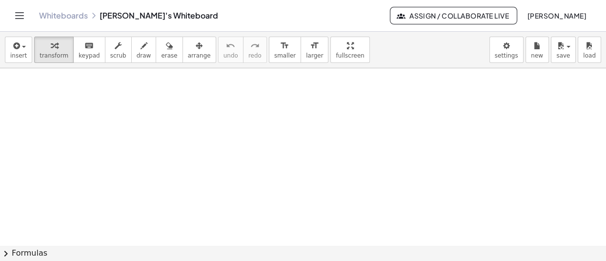
scroll to position [2901, 0]
click at [11, 48] on icon "button" at bounding box center [15, 46] width 9 height 12
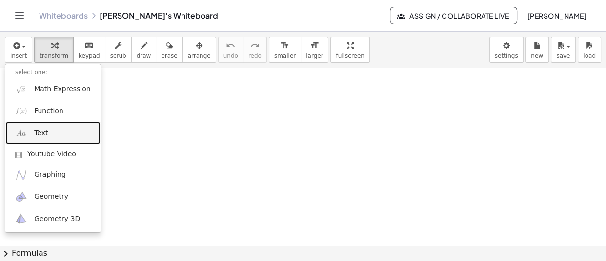
click at [38, 136] on span "Text" at bounding box center [41, 133] width 14 height 10
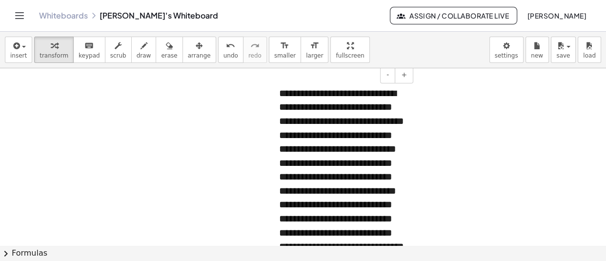
scroll to position [2909, 0]
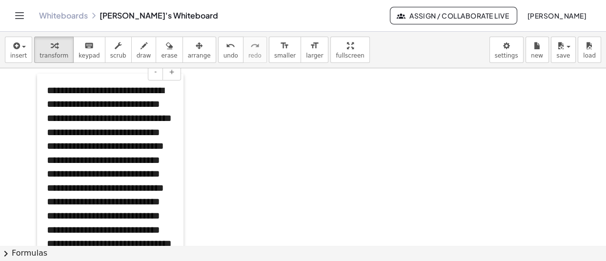
drag, startPoint x: 273, startPoint y: 124, endPoint x: 34, endPoint y: 119, distance: 239.0
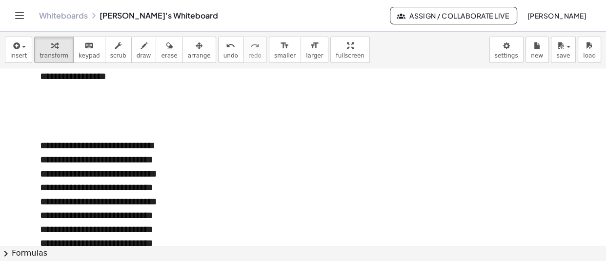
scroll to position [2967, 0]
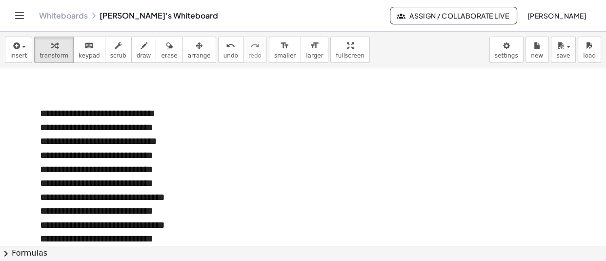
scroll to position [3095, 0]
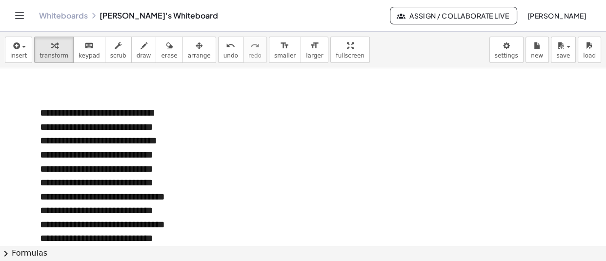
click at [86, 140] on div "**********" at bounding box center [103, 266] width 127 height 320
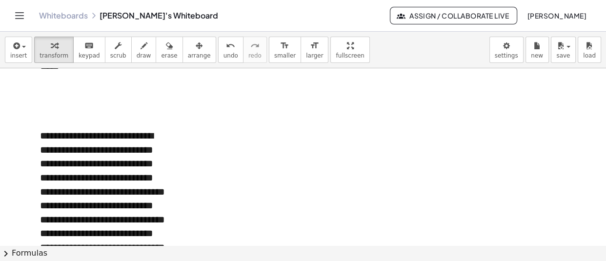
scroll to position [3176, 0]
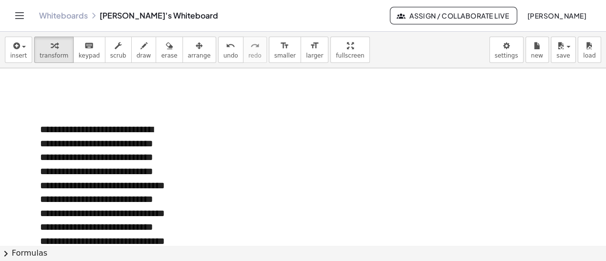
click at [42, 167] on div "**********" at bounding box center [103, 261] width 127 height 278
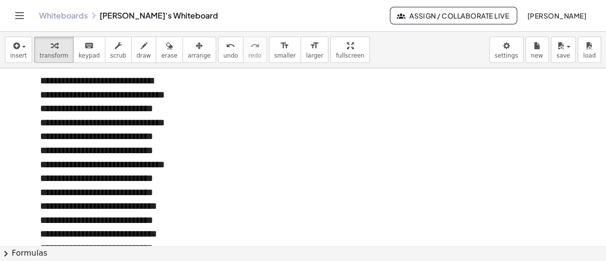
scroll to position [3324, 0]
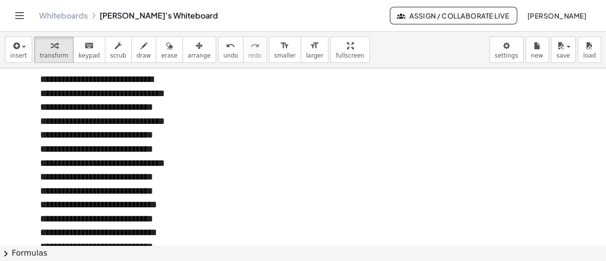
click at [75, 105] on div "**********" at bounding box center [103, 190] width 127 height 237
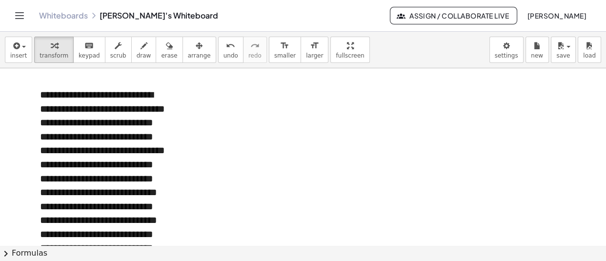
scroll to position [3407, 0]
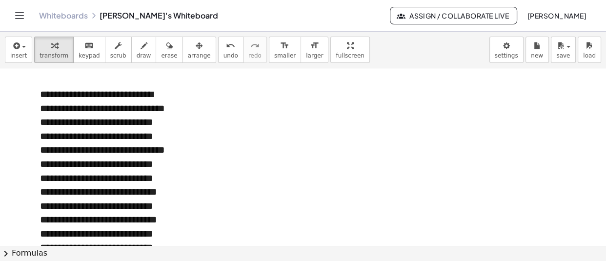
click at [77, 121] on div "**********" at bounding box center [103, 191] width 127 height 209
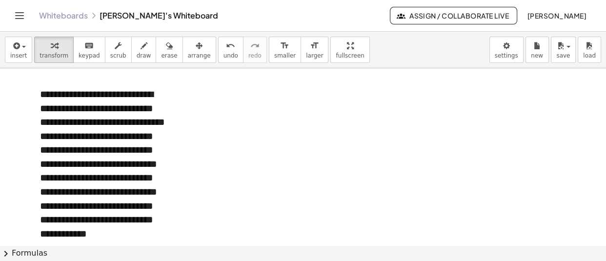
scroll to position [3505, 0]
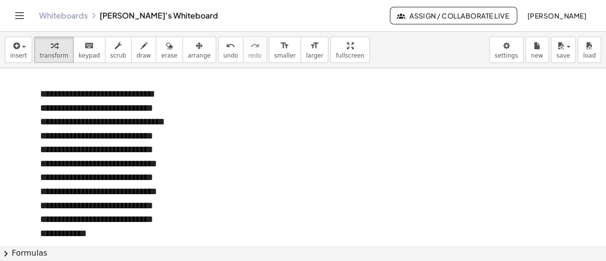
click at [126, 123] on div "**********" at bounding box center [103, 177] width 127 height 181
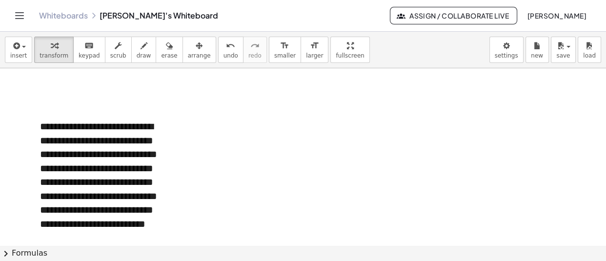
scroll to position [3569, 0]
click at [92, 171] on div "**********" at bounding box center [103, 188] width 127 height 139
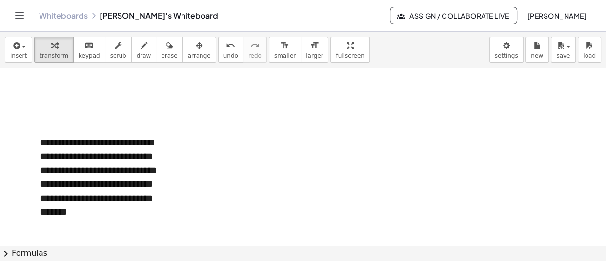
scroll to position [3665, 0]
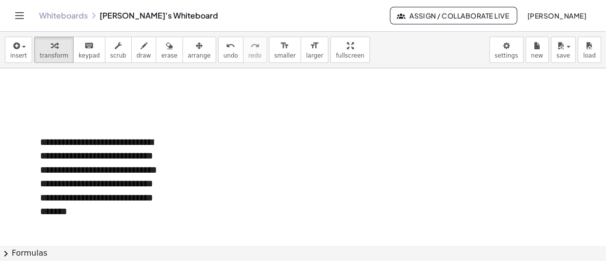
click at [95, 183] on div "**********" at bounding box center [103, 184] width 127 height 98
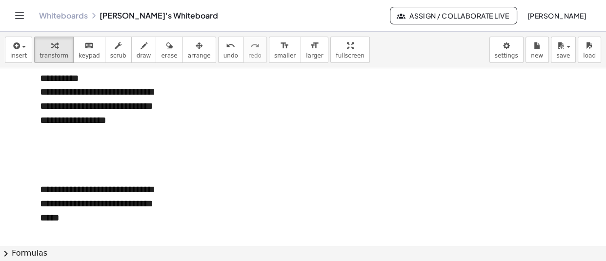
scroll to position [2923, 0]
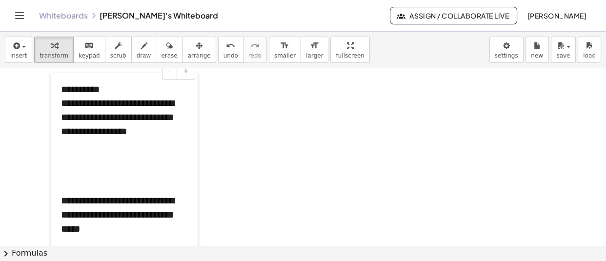
drag, startPoint x: 37, startPoint y: 117, endPoint x: 58, endPoint y: 130, distance: 24.5
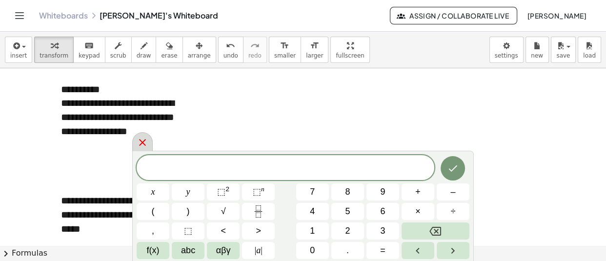
click at [142, 142] on icon at bounding box center [142, 142] width 7 height 7
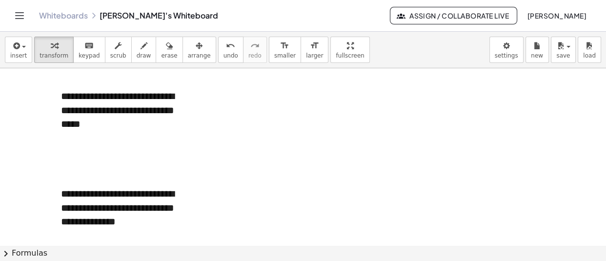
scroll to position [3135, 0]
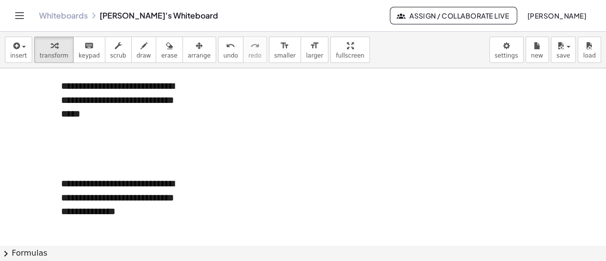
click at [91, 159] on div at bounding box center [124, 156] width 127 height 14
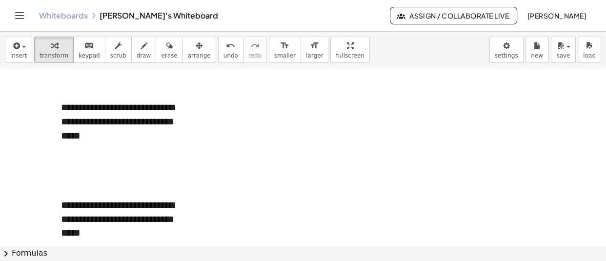
click at [91, 159] on div at bounding box center [124, 164] width 127 height 14
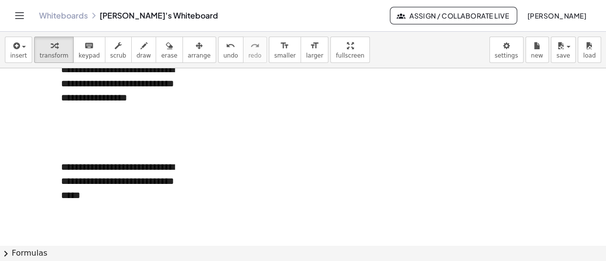
scroll to position [2956, 0]
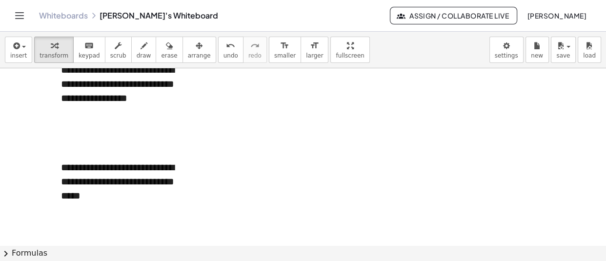
click at [88, 147] on div at bounding box center [124, 154] width 127 height 14
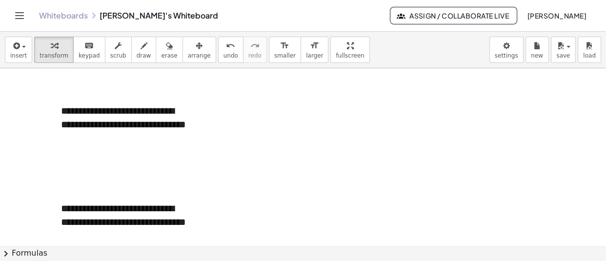
scroll to position [3348, 0]
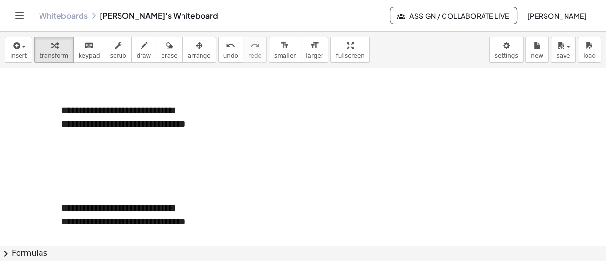
click at [79, 182] on div at bounding box center [124, 180] width 127 height 14
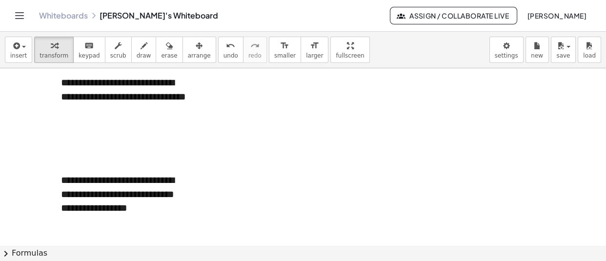
scroll to position [3486, 0]
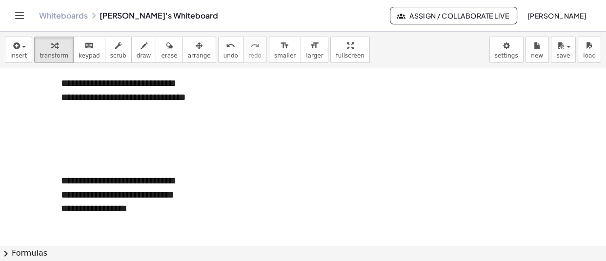
click at [83, 163] on div at bounding box center [124, 167] width 127 height 14
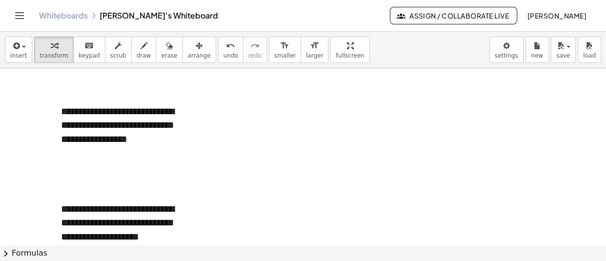
scroll to position [3570, 0]
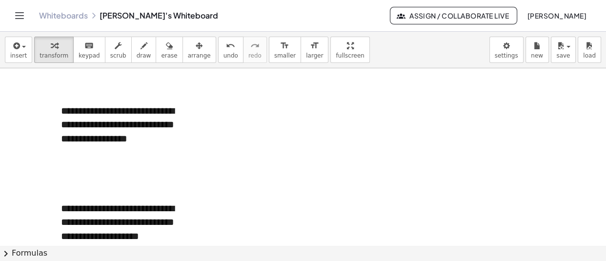
click at [80, 179] on div at bounding box center [124, 181] width 127 height 14
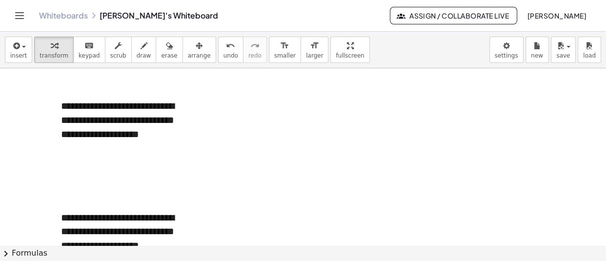
scroll to position [3687, 0]
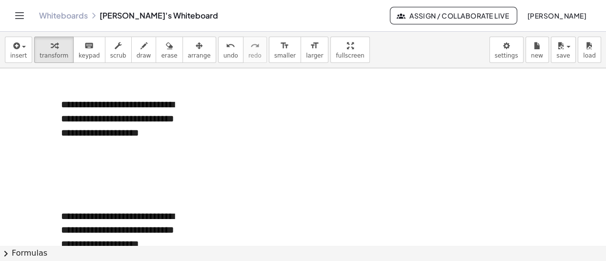
click at [80, 179] on div at bounding box center [124, 174] width 127 height 14
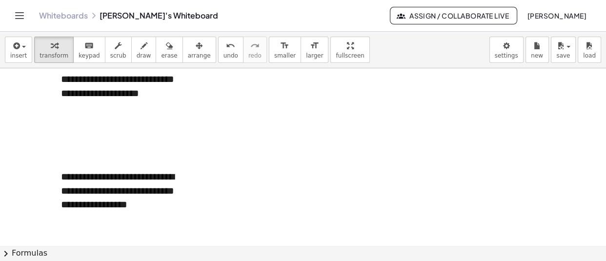
click at [73, 159] on div at bounding box center [124, 163] width 127 height 14
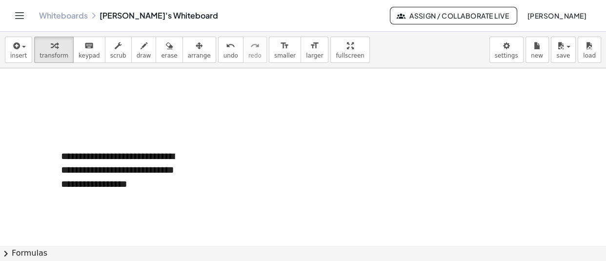
scroll to position [3901, 0]
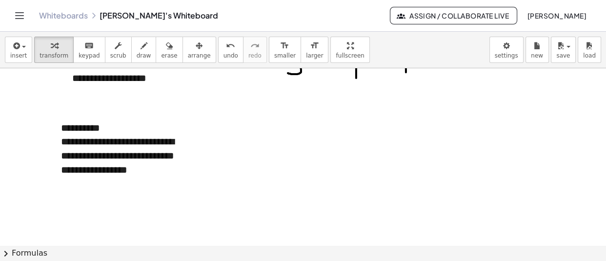
scroll to position [2886, 0]
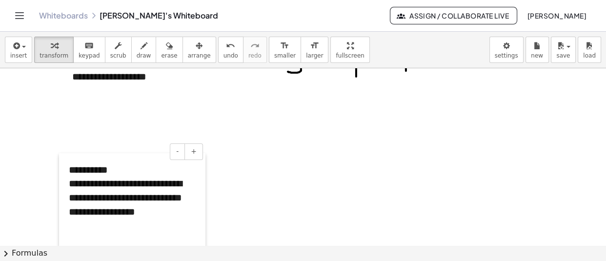
drag, startPoint x: 55, startPoint y: 147, endPoint x: 63, endPoint y: 190, distance: 44.1
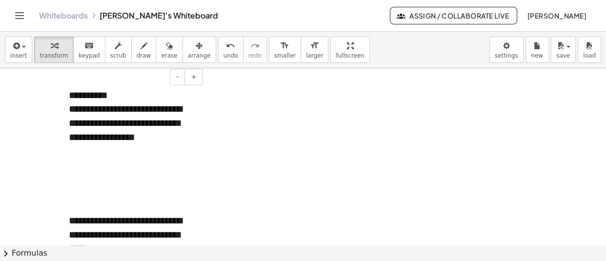
scroll to position [2964, 0]
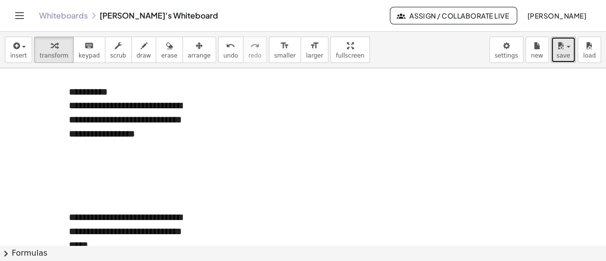
click at [572, 47] on button "save" at bounding box center [563, 50] width 25 height 26
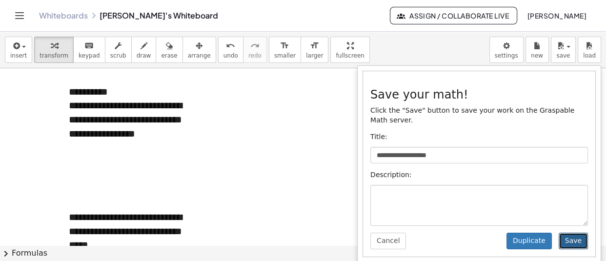
click at [571, 233] on button "Save" at bounding box center [572, 241] width 29 height 17
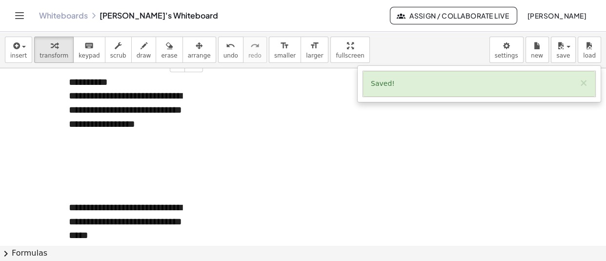
scroll to position [2973, 0]
